Goal: Task Accomplishment & Management: Use online tool/utility

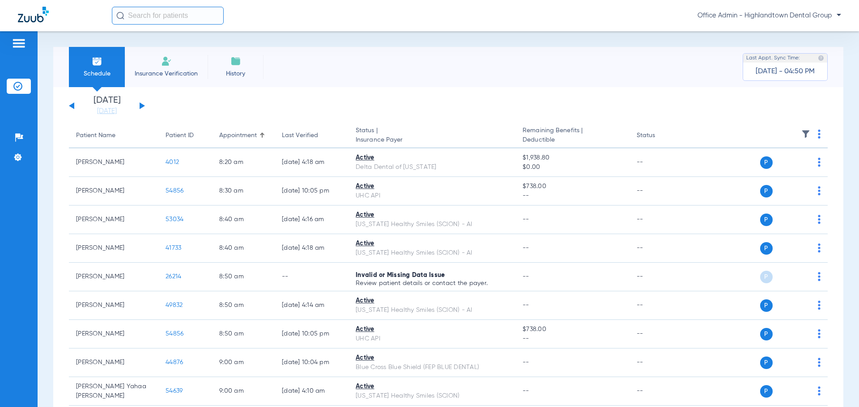
click at [162, 74] on span "Insurance Verification" at bounding box center [166, 73] width 69 height 9
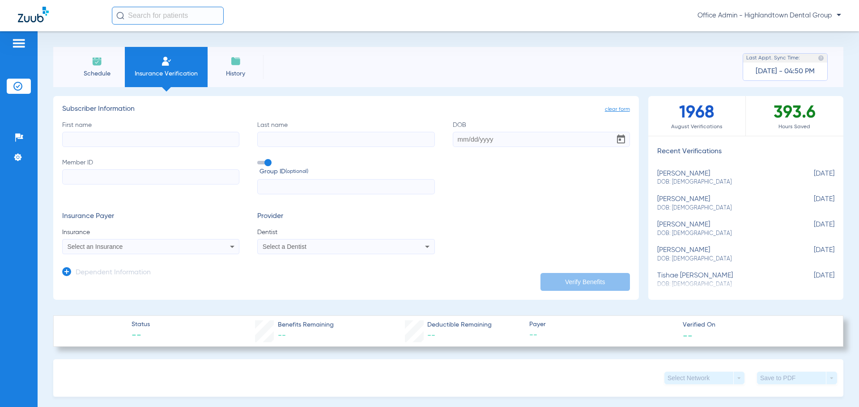
click at [112, 140] on input "First name" at bounding box center [150, 139] width 177 height 15
type input "[PERSON_NAME]"
click at [163, 172] on input "Member ID" at bounding box center [150, 177] width 177 height 15
click at [276, 192] on input "text" at bounding box center [345, 186] width 177 height 15
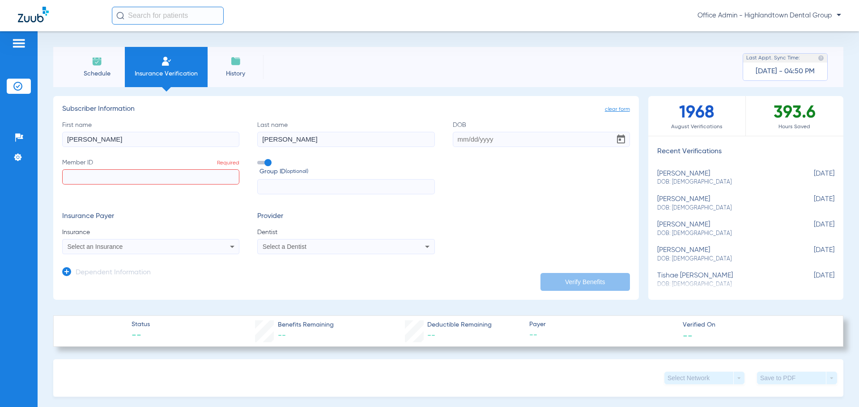
click at [216, 175] on input "Member ID Required" at bounding box center [150, 177] width 177 height 15
paste input "XIK904925173"
type input "XIK904925173"
click at [483, 140] on input "DOB" at bounding box center [541, 139] width 177 height 15
type input "0"
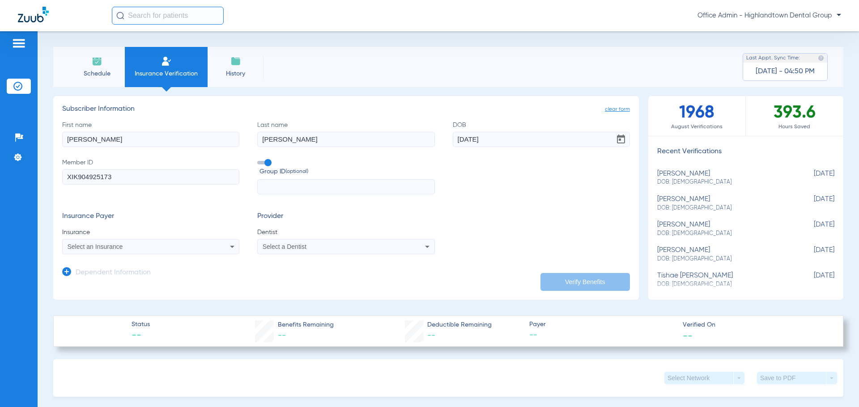
type input "[DATE]"
click at [143, 244] on div "Select an Insurance" at bounding box center [135, 247] width 134 height 6
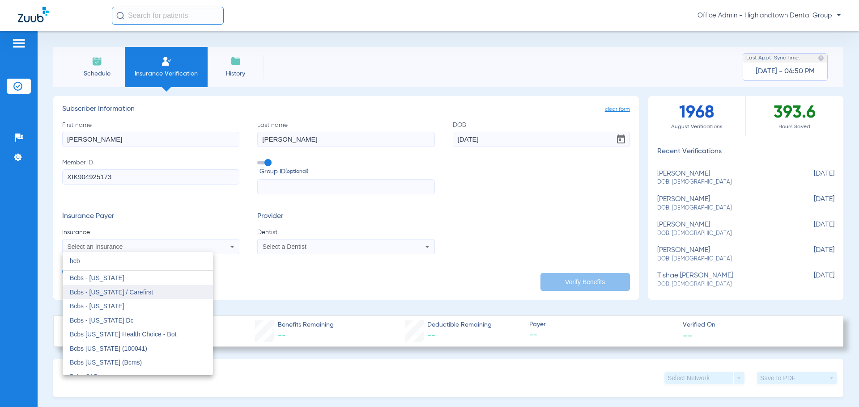
type input "bcb"
click at [153, 289] on mat-option "Bcbs - [US_STATE] / Carefirst" at bounding box center [138, 292] width 150 height 14
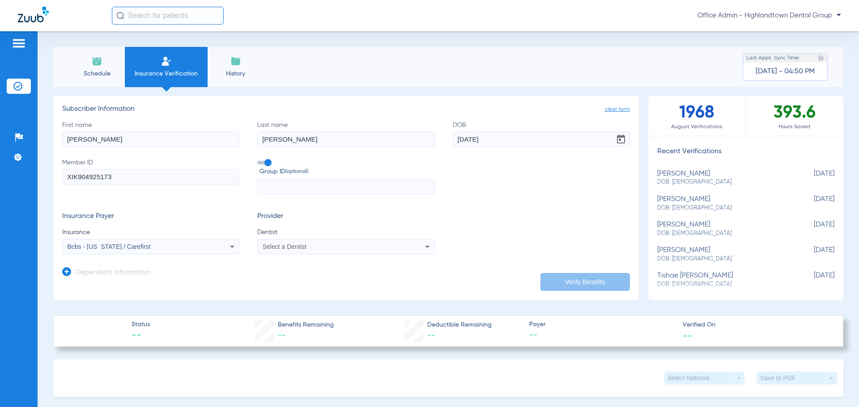
click at [294, 249] on span "Select a Dentist" at bounding box center [285, 246] width 44 height 7
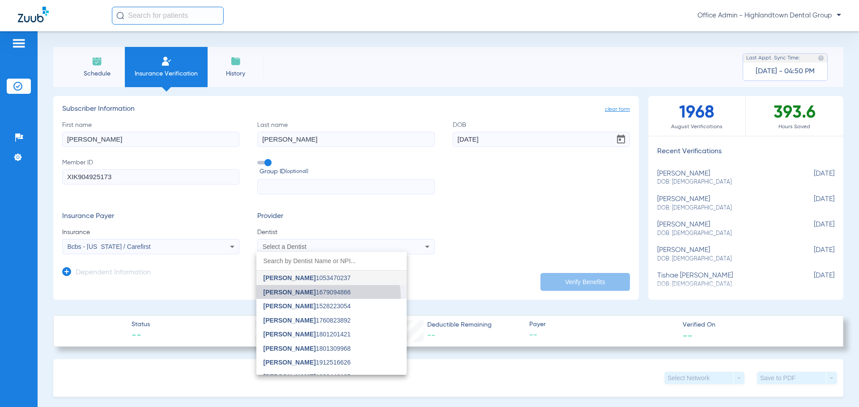
click at [323, 298] on mat-option "[PERSON_NAME] 1679094866" at bounding box center [331, 292] width 150 height 14
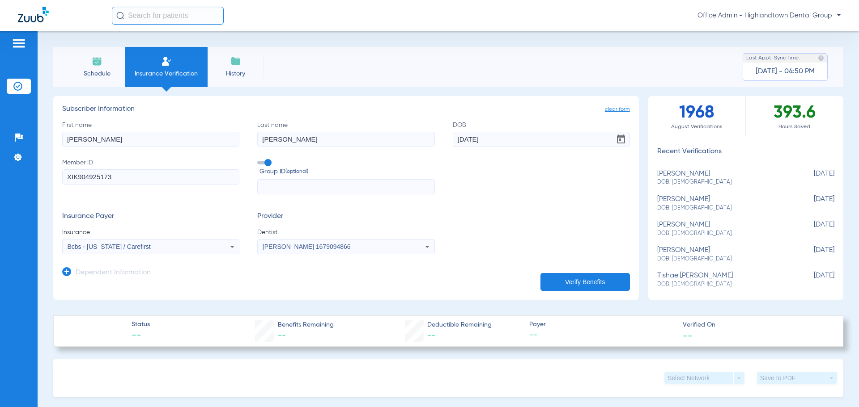
click at [581, 285] on button "Verify Benefits" at bounding box center [584, 282] width 89 height 18
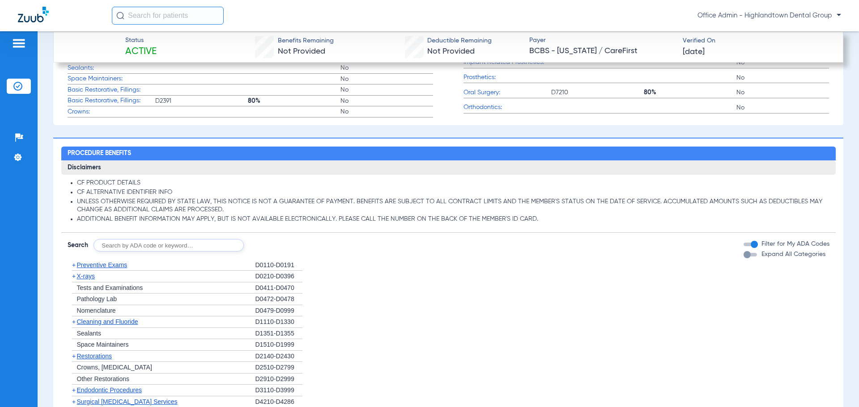
scroll to position [671, 0]
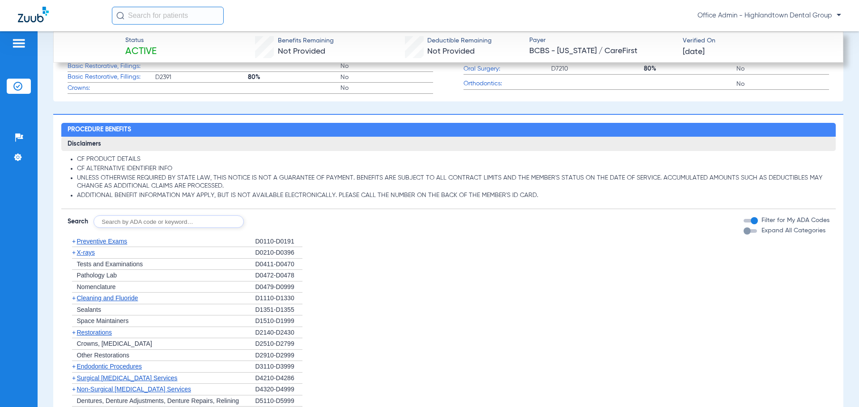
click at [96, 241] on span "Preventive Exams" at bounding box center [102, 241] width 51 height 7
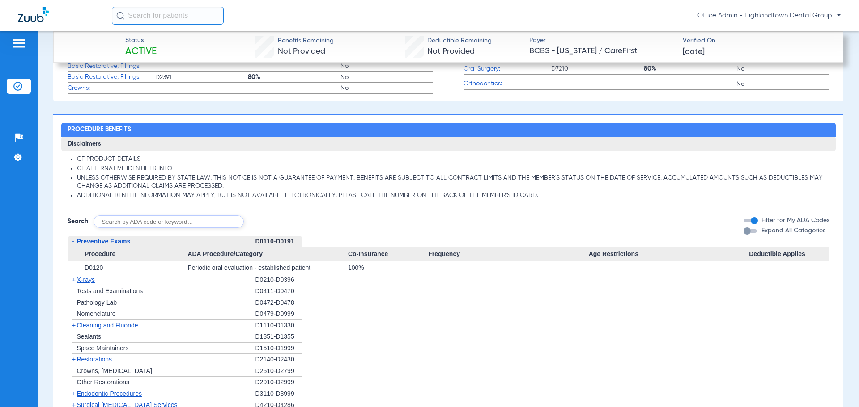
click at [85, 280] on span "X-rays" at bounding box center [86, 279] width 18 height 7
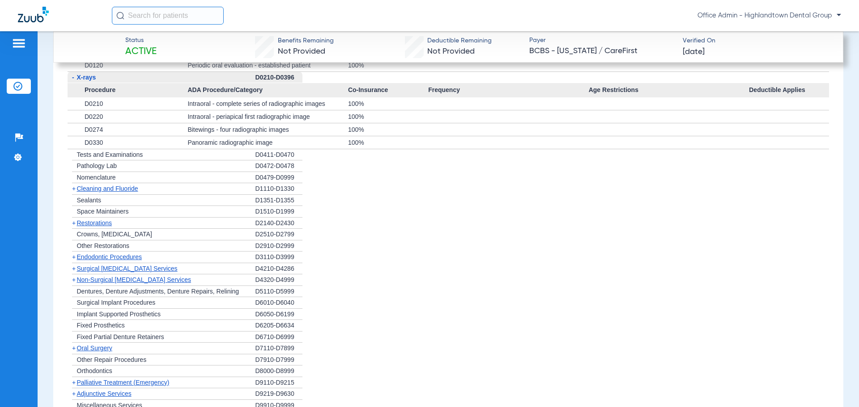
scroll to position [939, 0]
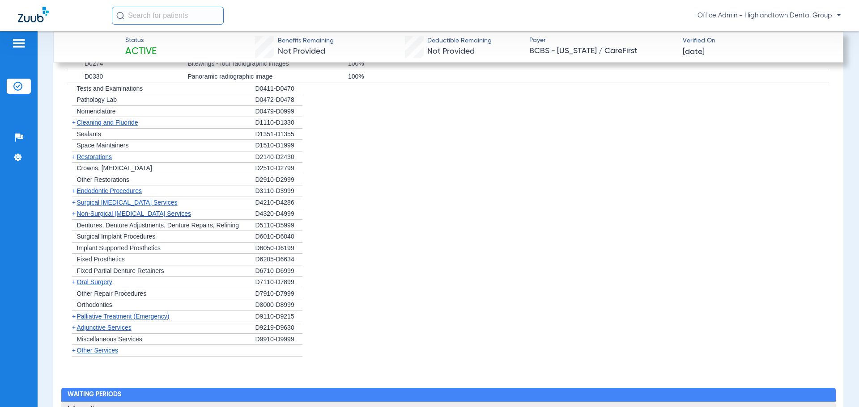
click at [88, 159] on span "Restorations" at bounding box center [94, 156] width 35 height 7
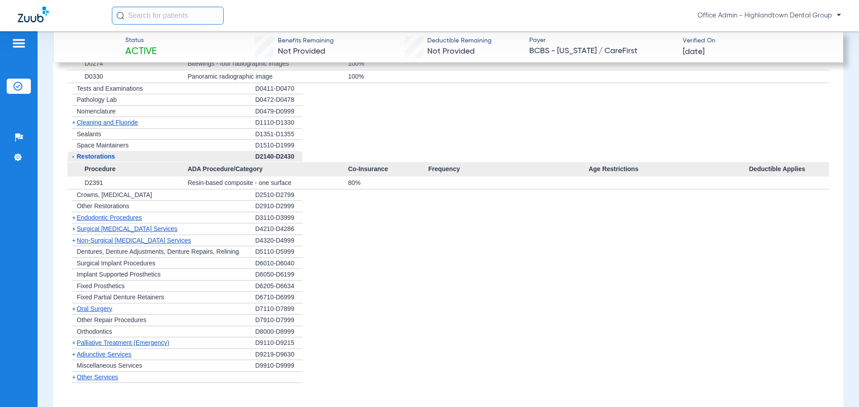
click at [106, 123] on span "Cleaning and Fluoride" at bounding box center [107, 122] width 61 height 7
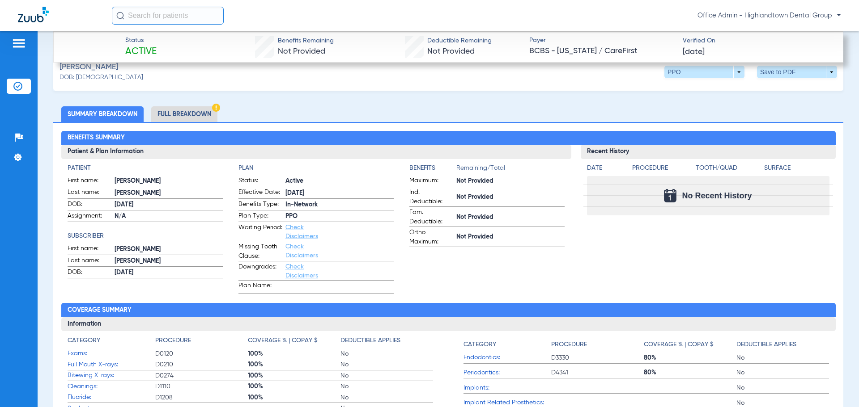
scroll to position [313, 0]
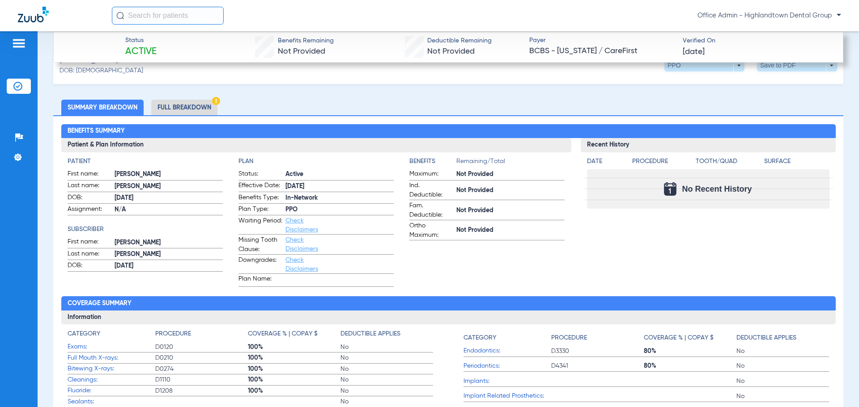
click at [199, 103] on li "Full Breakdown" at bounding box center [184, 108] width 66 height 16
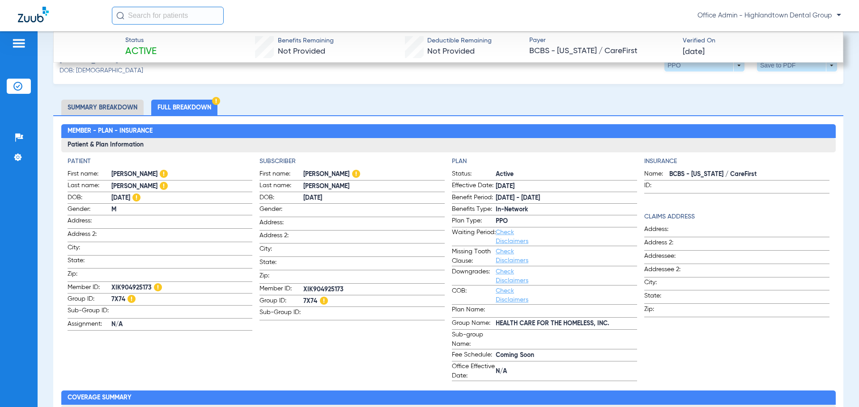
click at [306, 297] on span "7X74" at bounding box center [373, 301] width 141 height 9
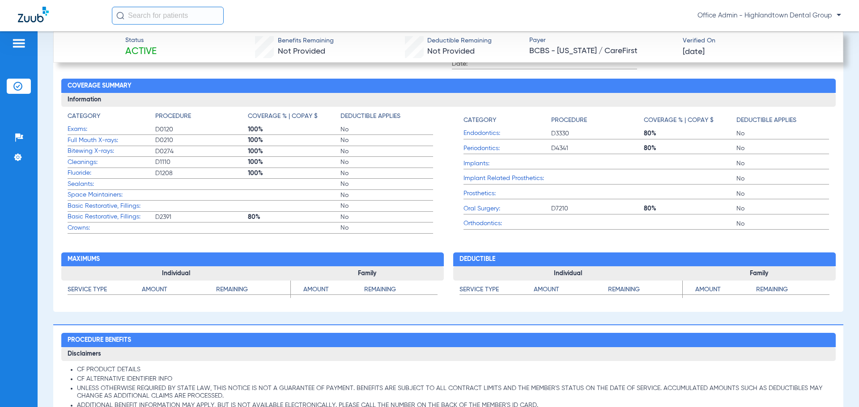
scroll to position [626, 0]
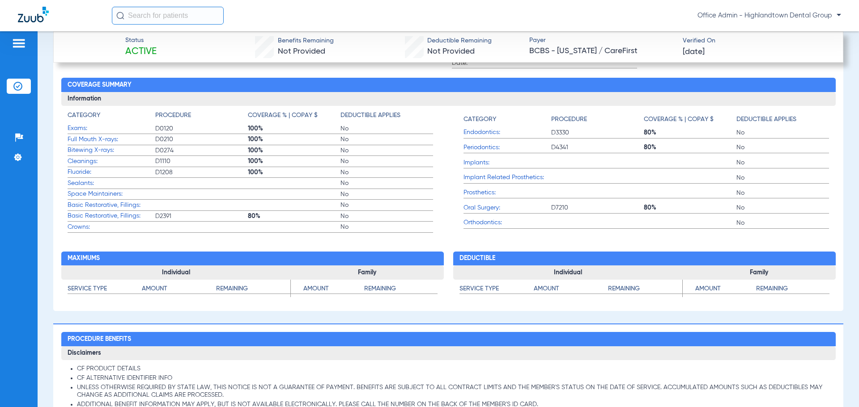
drag, startPoint x: 449, startPoint y: 154, endPoint x: 814, endPoint y: 262, distance: 380.7
click at [815, 261] on h2 "Deductible" at bounding box center [644, 259] width 382 height 14
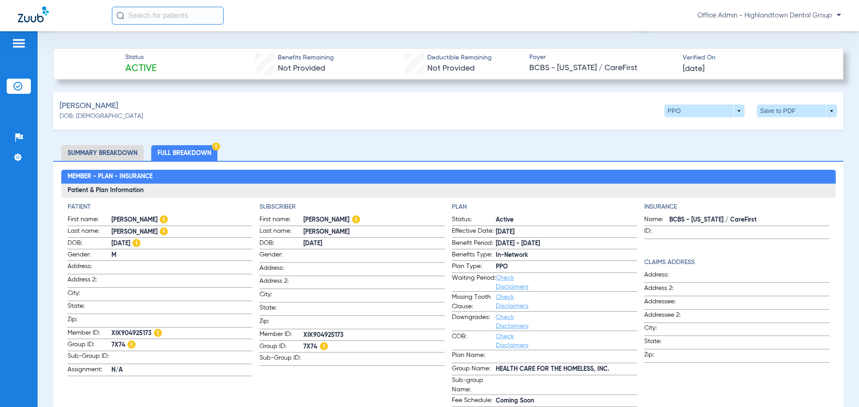
scroll to position [268, 0]
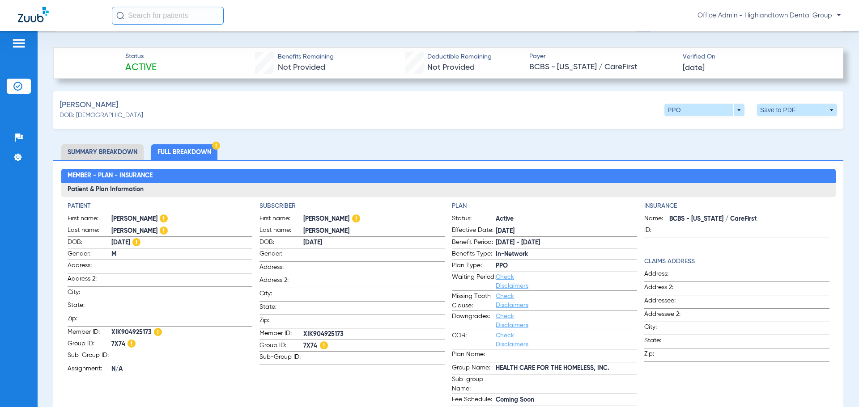
click at [90, 148] on li "Summary Breakdown" at bounding box center [102, 152] width 82 height 16
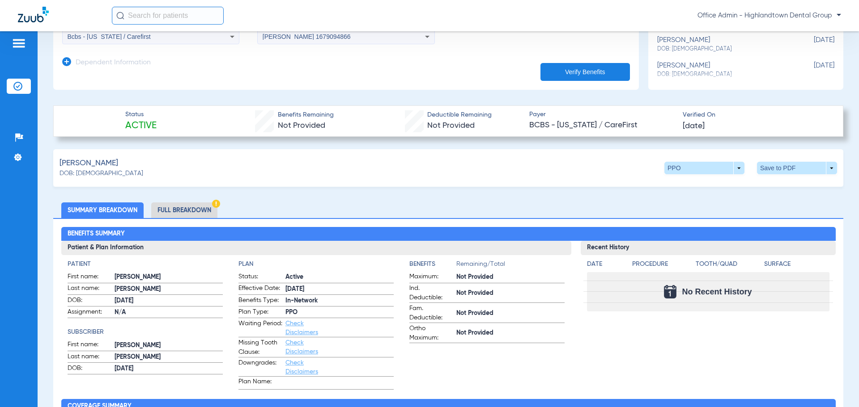
scroll to position [313, 0]
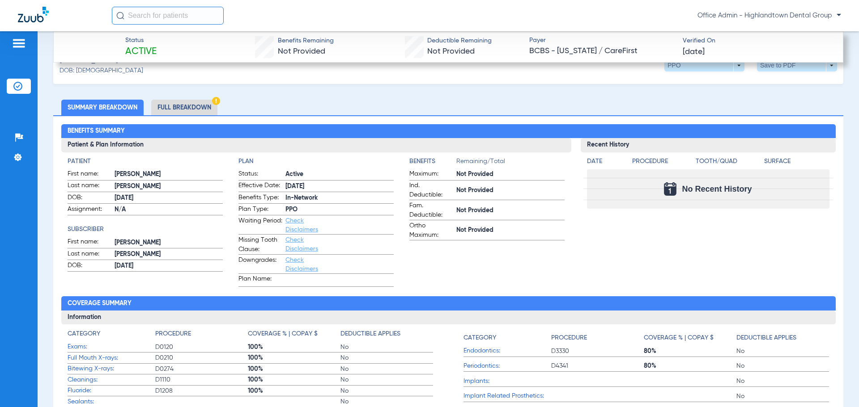
click at [169, 110] on li "Full Breakdown" at bounding box center [184, 108] width 66 height 16
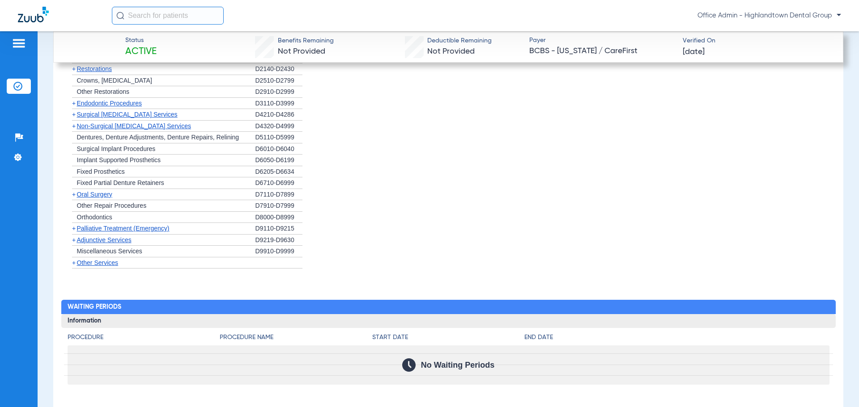
scroll to position [965, 0]
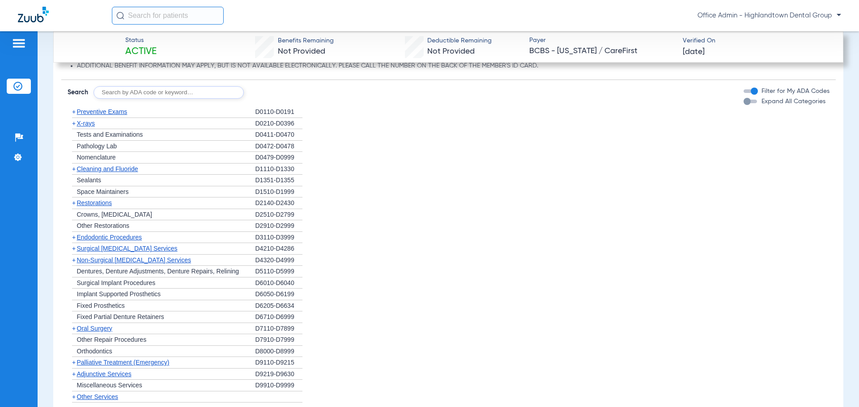
drag, startPoint x: 381, startPoint y: 256, endPoint x: 377, endPoint y: 253, distance: 5.1
click at [377, 254] on ul "+ Preventive Exams D0110-D0191 + X-rays D0210-D0396 + Tests and Examinations D0…" at bounding box center [449, 254] width 762 height 297
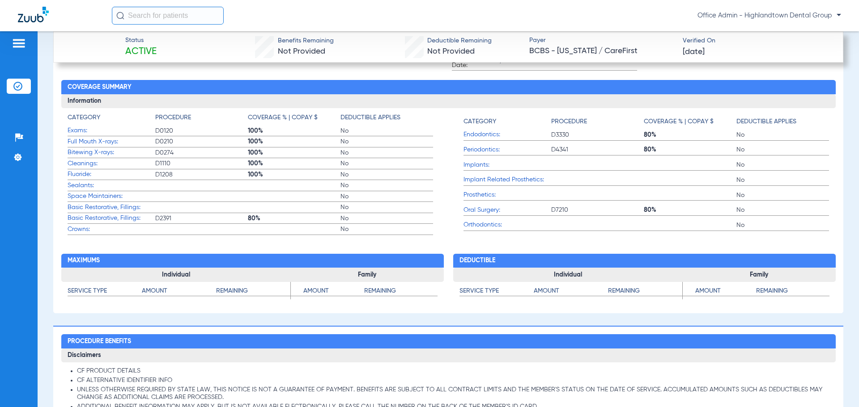
scroll to position [607, 0]
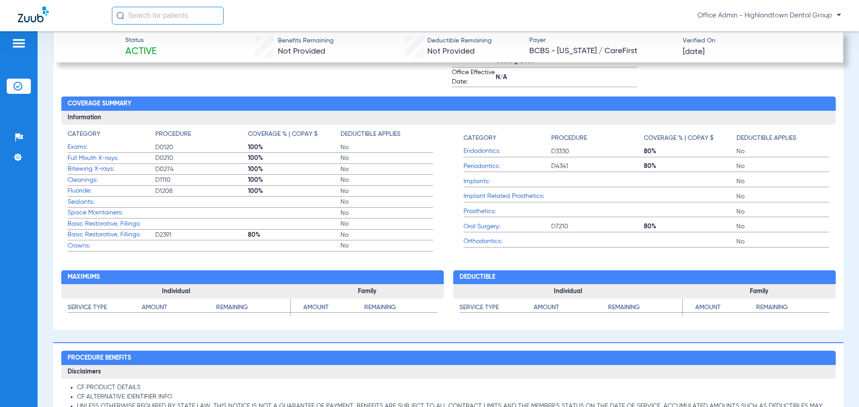
click at [21, 42] on img at bounding box center [19, 43] width 14 height 11
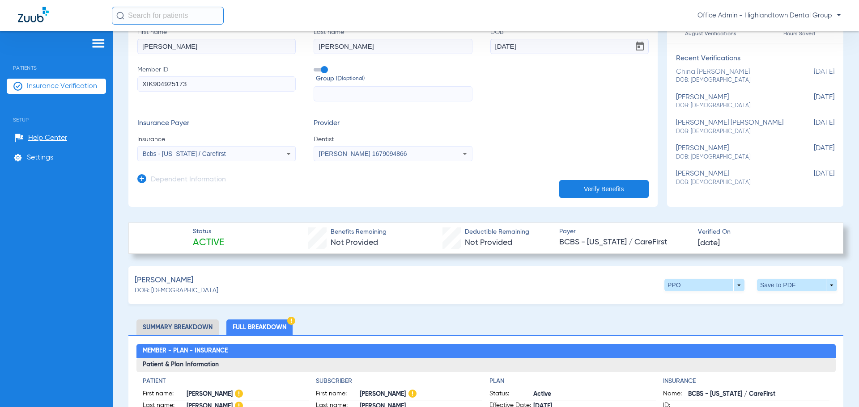
scroll to position [0, 0]
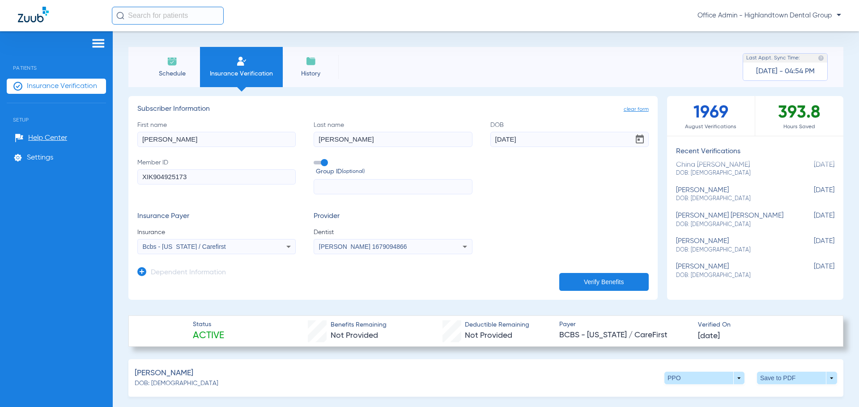
drag, startPoint x: 744, startPoint y: 328, endPoint x: 161, endPoint y: -39, distance: 689.5
click at [161, 0] on html "Office Admin - Highlandtown Dental Group Patients Insurance Verification Setup …" at bounding box center [429, 203] width 859 height 407
click at [575, 277] on button "Verify Benefits" at bounding box center [603, 282] width 89 height 18
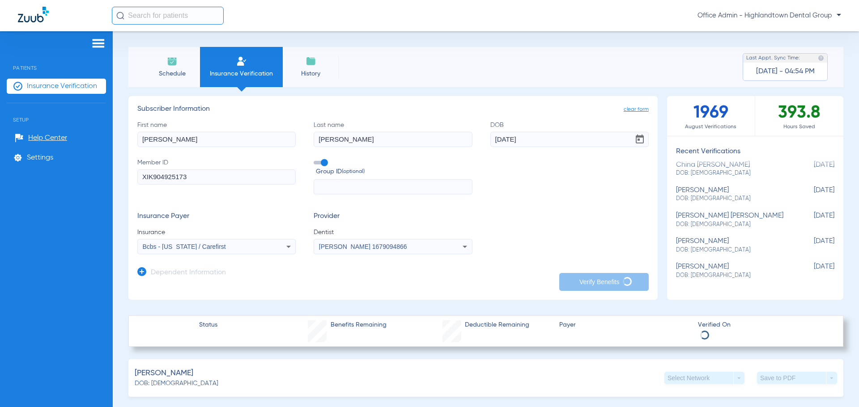
click at [581, 170] on div "First name [PERSON_NAME] name [PERSON_NAME] DOB [DEMOGRAPHIC_DATA] Member ID XI…" at bounding box center [392, 158] width 511 height 74
click at [710, 191] on div "china [PERSON_NAME] DOB: [DEMOGRAPHIC_DATA]" at bounding box center [733, 195] width 114 height 17
type input "[GEOGRAPHIC_DATA]"
type input "[PERSON_NAME]"
type input "[DATE]"
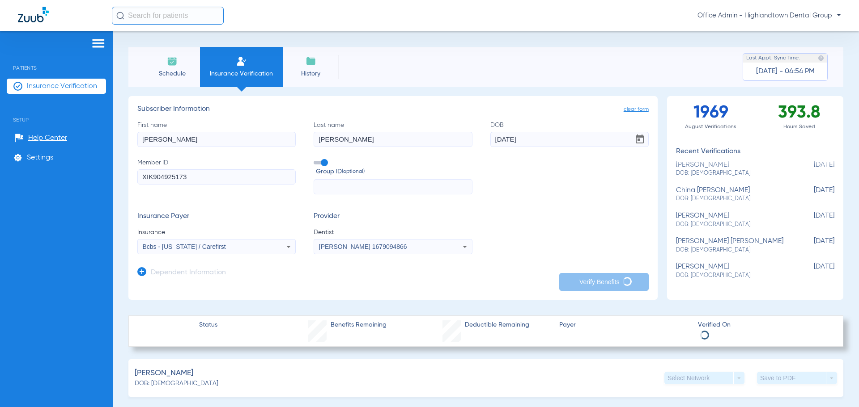
type input "41201716900"
type input "SCION"
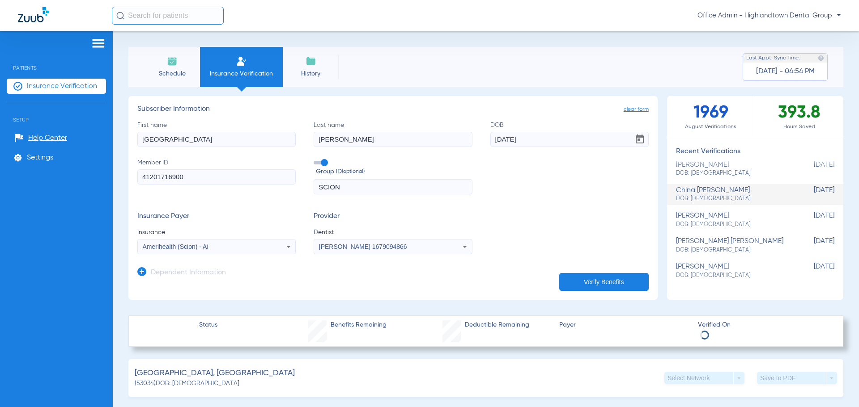
click at [321, 124] on label "Last name [PERSON_NAME]" at bounding box center [393, 134] width 158 height 26
click at [321, 132] on input "[PERSON_NAME]" at bounding box center [393, 139] width 158 height 15
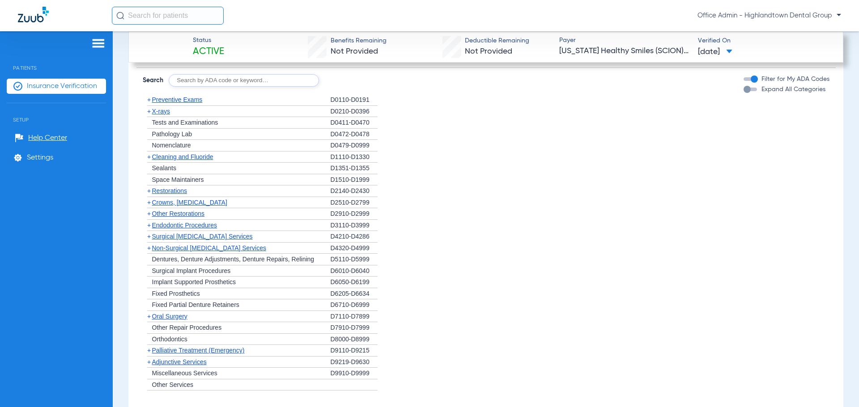
scroll to position [805, 0]
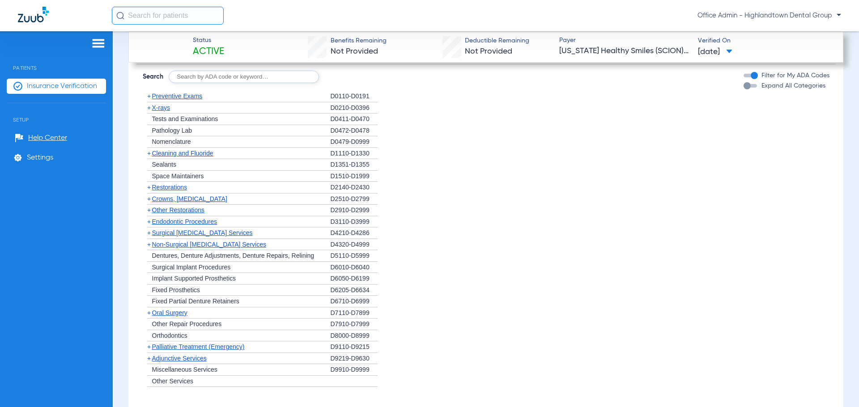
drag, startPoint x: 496, startPoint y: 171, endPoint x: 441, endPoint y: 145, distance: 61.2
click at [441, 145] on li "+ Nomenclature D0479-D0999" at bounding box center [486, 142] width 687 height 12
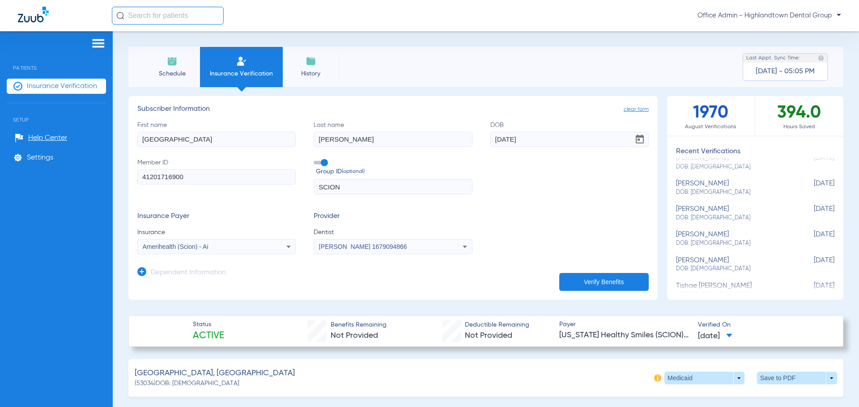
scroll to position [0, 0]
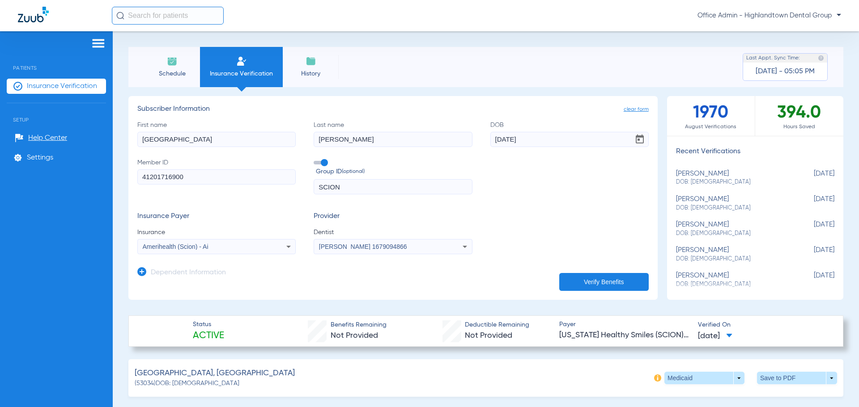
click at [707, 176] on div "[PERSON_NAME] DOB: [DEMOGRAPHIC_DATA]" at bounding box center [733, 178] width 114 height 17
type input "[PERSON_NAME]"
type input "[DATE]"
type input "XIK904925173"
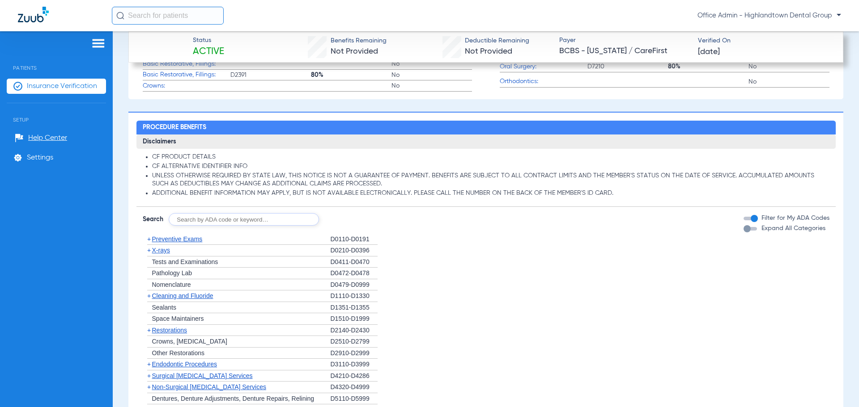
scroll to position [487, 0]
